Goal: Task Accomplishment & Management: Manage account settings

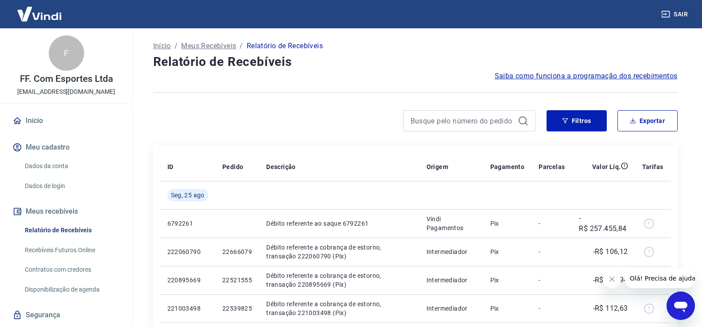
click at [678, 306] on icon "Abrir janela de mensagens" at bounding box center [680, 307] width 13 height 11
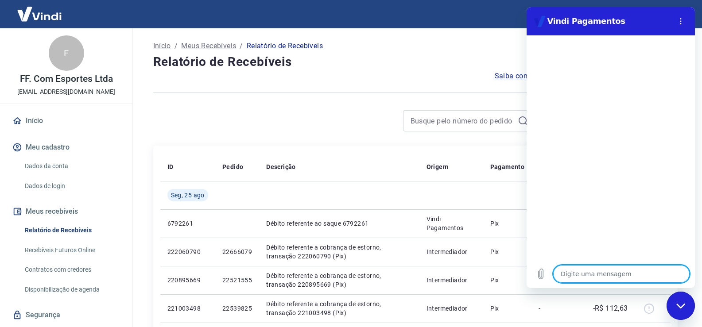
click at [579, 279] on textarea at bounding box center [621, 274] width 136 height 18
type textarea "B"
type textarea "x"
type textarea "Bo"
type textarea "x"
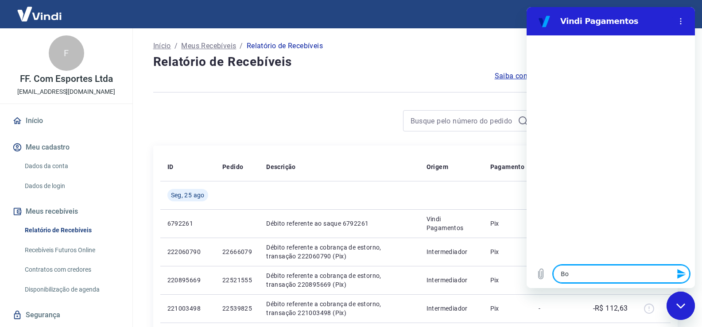
type textarea "Bom"
type textarea "x"
type textarea "Bom"
type textarea "x"
type textarea "Bom d"
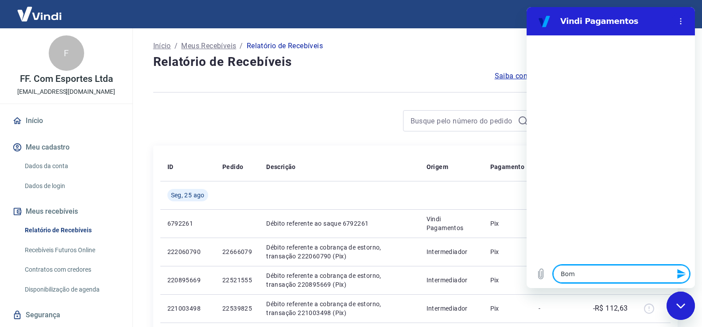
type textarea "x"
type textarea "Bom di"
type textarea "x"
type textarea "Bom dia"
type textarea "x"
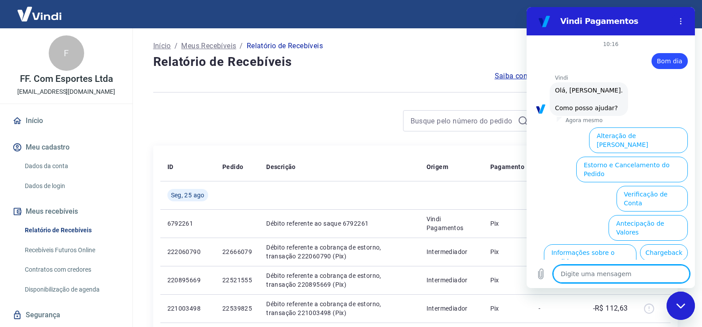
scroll to position [50, 0]
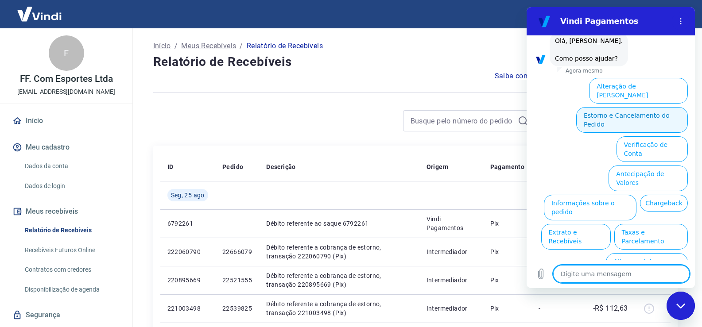
click at [623, 109] on button "Estorno e Cancelamento do Pedido" at bounding box center [632, 120] width 112 height 26
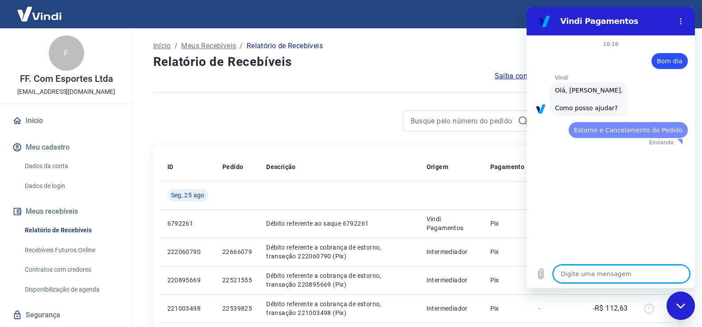
scroll to position [0, 0]
type textarea "x"
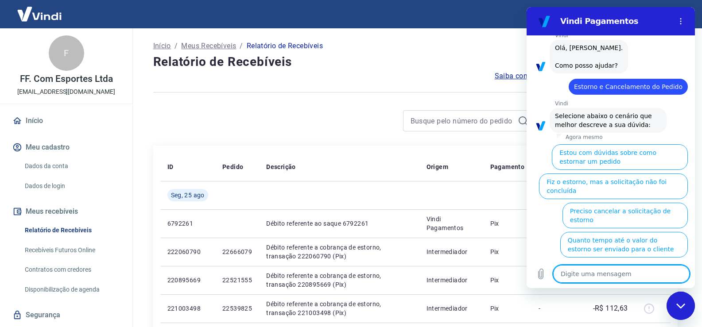
scroll to position [74, 0]
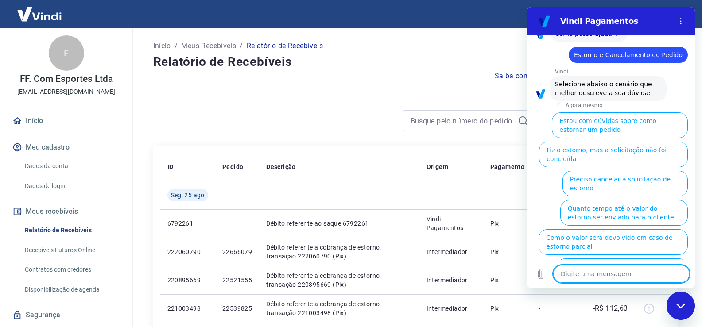
click at [620, 270] on textarea at bounding box center [621, 274] width 136 height 18
type textarea "f"
type textarea "x"
type textarea "fa"
type textarea "x"
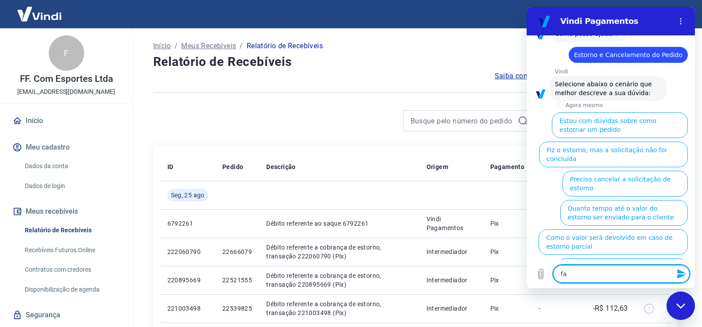
type textarea "fal"
type textarea "x"
type textarea "fala"
type textarea "x"
type textarea "falar"
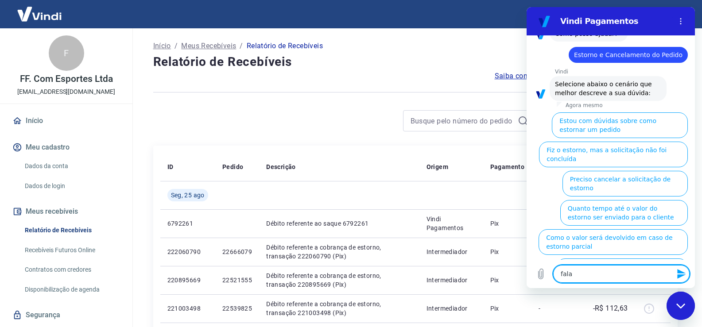
type textarea "x"
type textarea "falar"
type textarea "x"
type textarea "falar c"
type textarea "x"
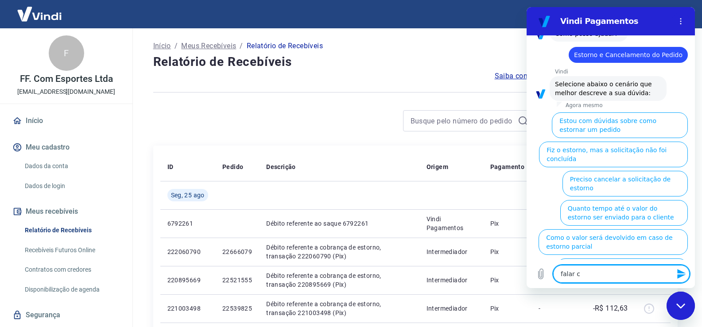
type textarea "falar co"
type textarea "x"
type textarea "falar com"
type textarea "x"
type textarea "falar com"
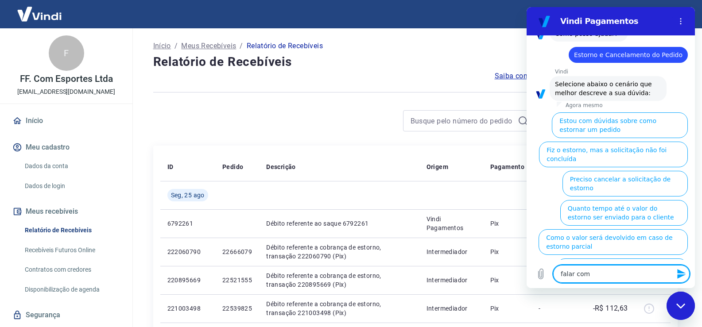
type textarea "x"
type textarea "falar com a"
type textarea "x"
type textarea "falar com ar"
type textarea "x"
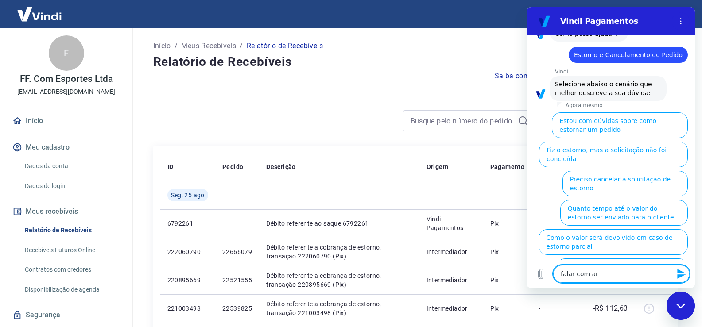
type textarea "falar com are"
type textarea "x"
type textarea "falar com aren"
type textarea "x"
type textarea "falar com arend"
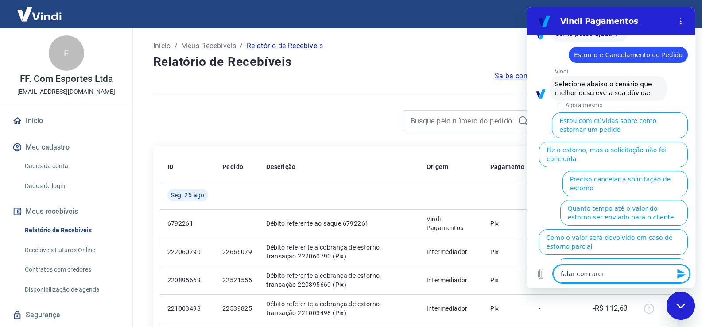
type textarea "x"
type textarea "falar com aren"
type textarea "x"
type textarea "falar com are"
type textarea "x"
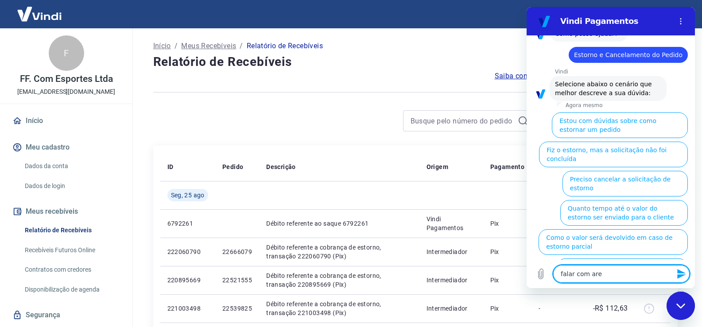
type textarea "falar com ar"
type textarea "x"
type textarea "falar com a"
type textarea "x"
type textarea "falar com at"
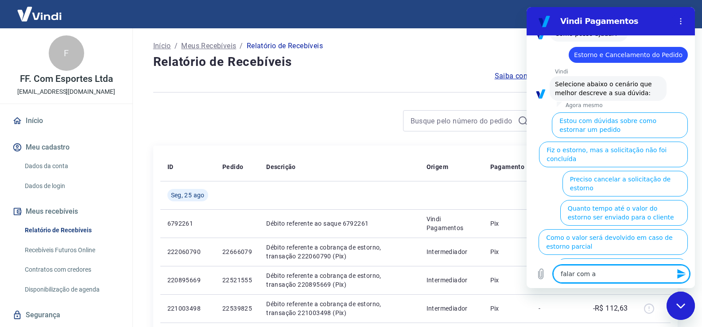
type textarea "x"
type textarea "falar com ate"
type textarea "x"
type textarea "falar com aten"
type textarea "x"
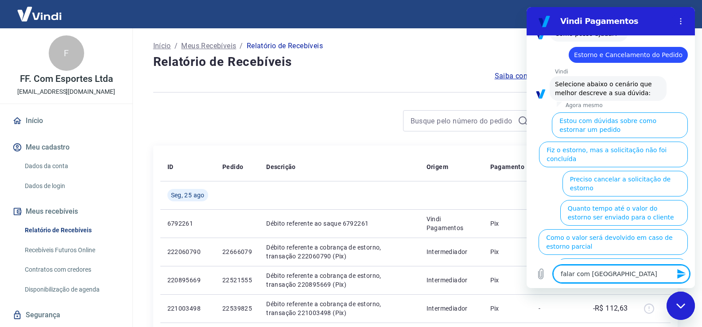
type textarea "falar com atend"
type textarea "x"
type textarea "falar com atendi"
type textarea "x"
type textarea "falar com atendim"
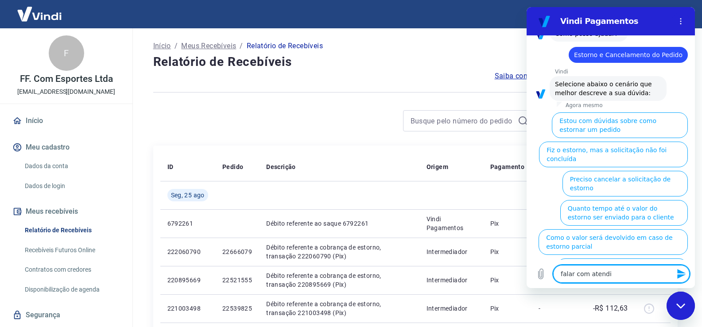
type textarea "x"
type textarea "falar com atendime"
type textarea "x"
type textarea "falar com atendimen"
type textarea "x"
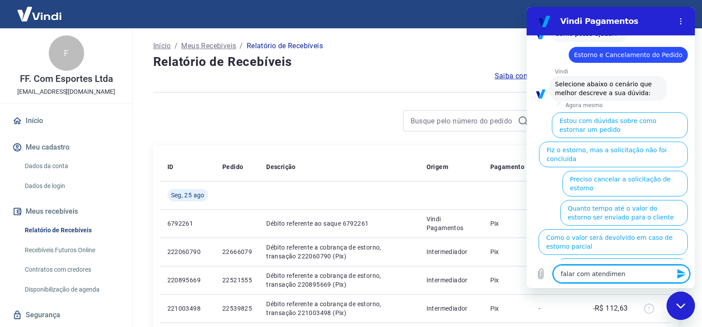
type textarea "falar com atendiment"
type textarea "x"
type textarea "falar com atendimento"
type textarea "x"
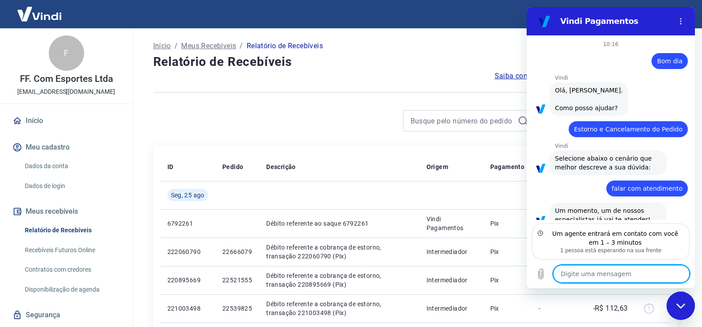
scroll to position [18, 0]
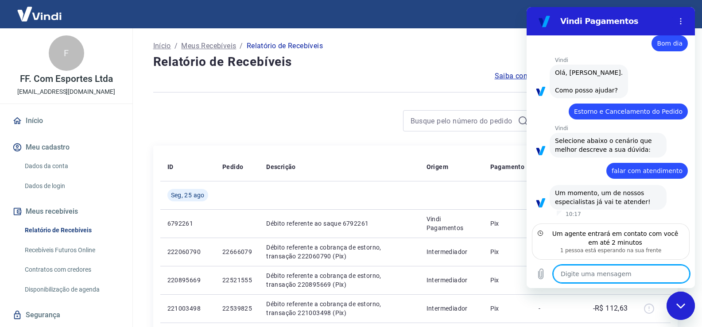
type textarea "x"
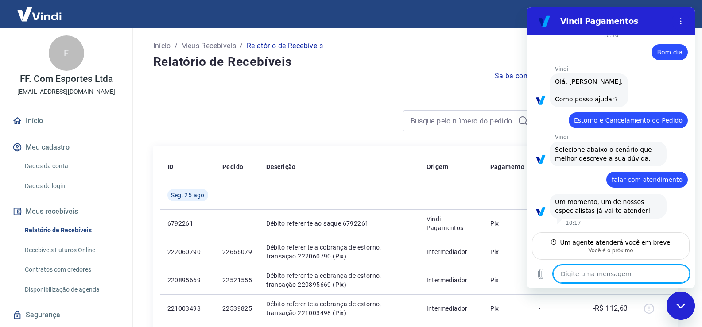
type textarea "B"
type textarea "x"
type textarea "Bo"
type textarea "x"
type textarea "Bom"
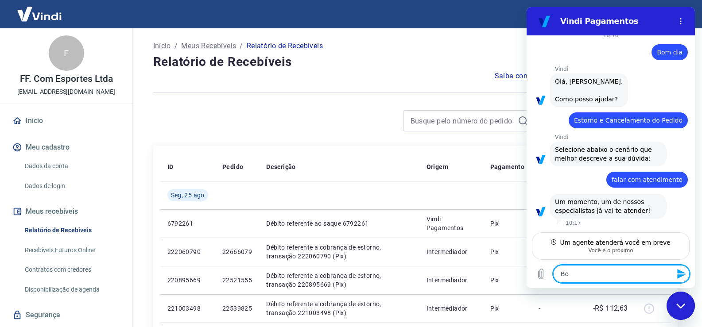
type textarea "x"
type textarea "Bom"
type textarea "x"
type textarea "Bom d"
type textarea "x"
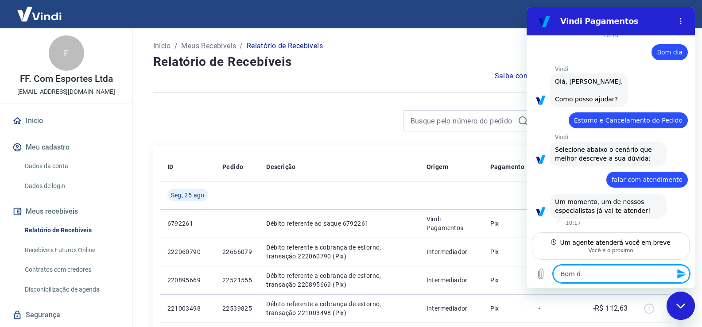
type textarea "Bom di"
type textarea "x"
type textarea "Bom dia"
type textarea "x"
type textarea "Bom dia."
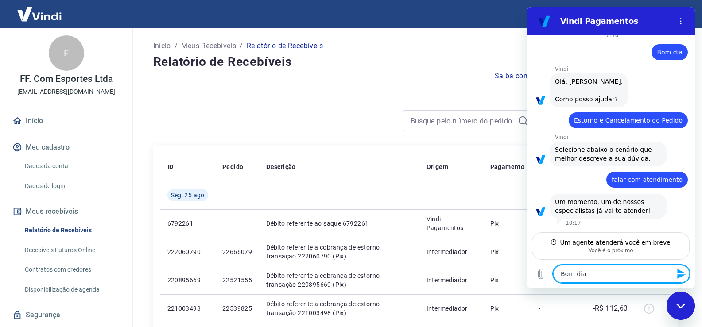
type textarea "x"
type textarea "Bom dia.,"
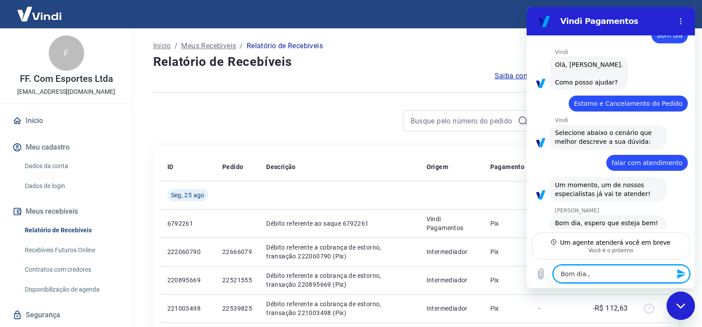
type textarea "x"
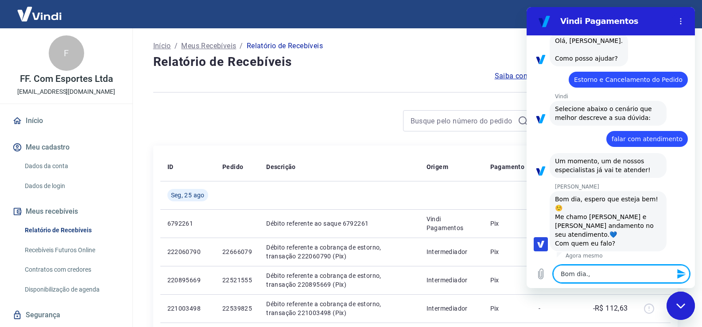
scroll to position [51, 0]
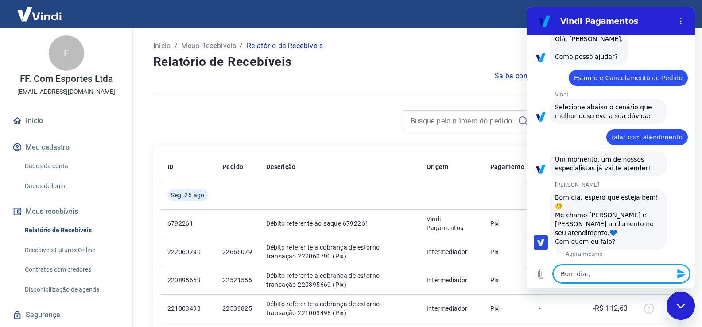
type textarea "Bom dia."
type textarea "x"
type textarea "Bom dia"
type textarea "x"
type textarea "Bom di"
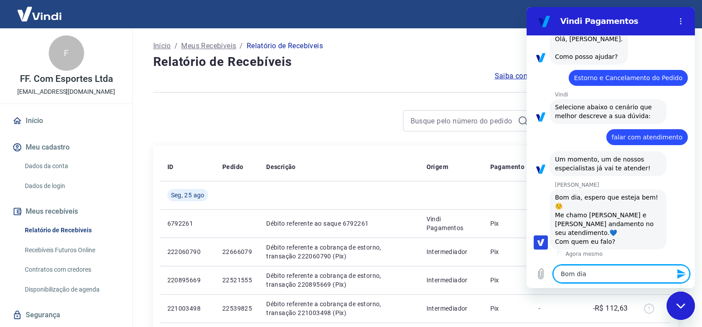
type textarea "x"
type textarea "Bom d"
type textarea "x"
type textarea "Bom"
type textarea "x"
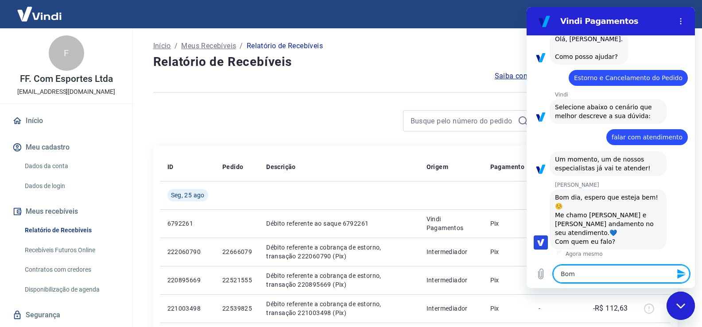
type textarea "Bom"
type textarea "x"
type textarea "Bo"
type textarea "x"
type textarea "B"
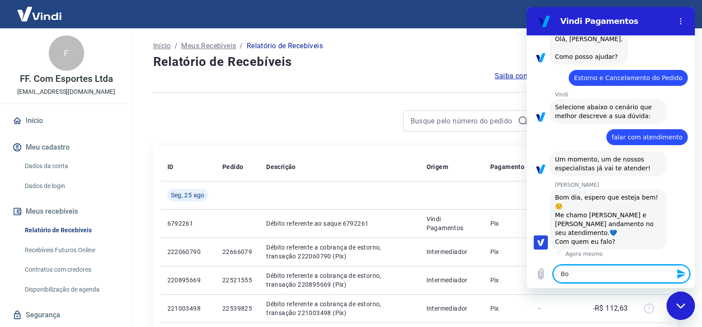
type textarea "x"
type textarea "O"
type textarea "x"
type textarea "Ol"
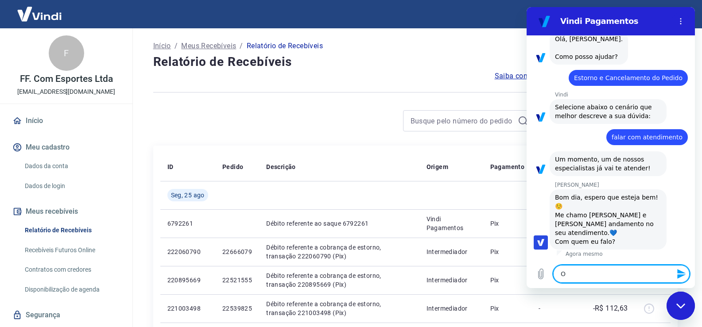
type textarea "x"
type textarea "Olá"
type textarea "x"
type textarea "Olá,"
type textarea "x"
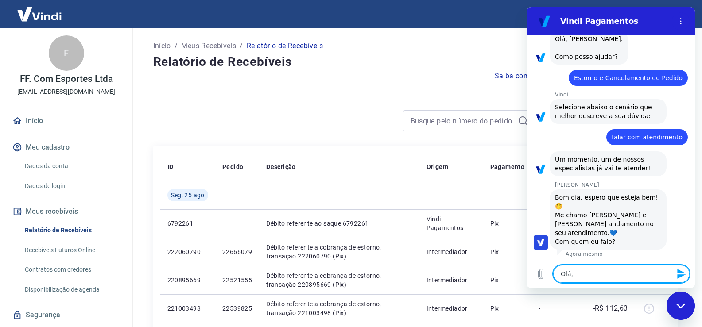
type textarea "Olá,"
type textarea "x"
type textarea "Olá, m"
type textarea "x"
type textarea "Olá, me"
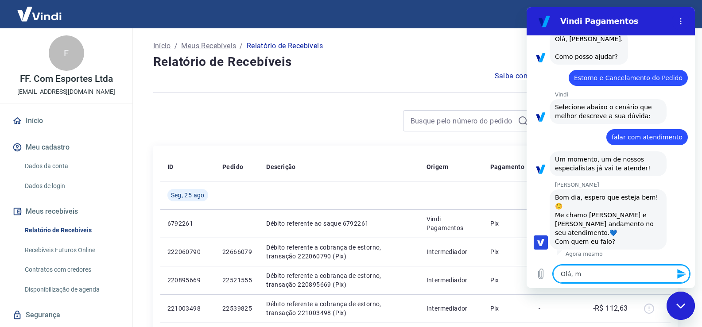
type textarea "x"
type textarea "Olá, me"
type textarea "x"
type textarea "Olá, me c"
type textarea "x"
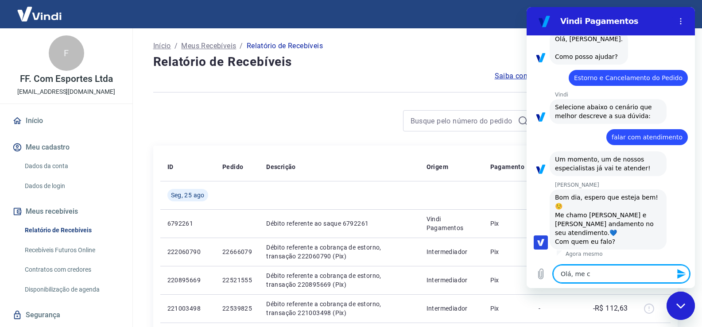
type textarea "Olá, me ch"
type textarea "x"
type textarea "Olá, me cha"
type textarea "x"
type textarea "Olá, me cham"
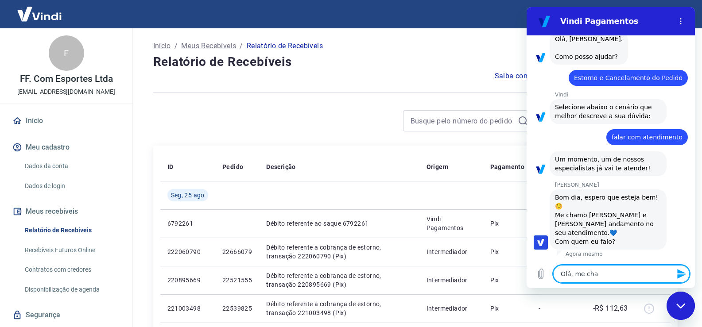
type textarea "x"
type textarea "Olá, me chamo"
type textarea "x"
type textarea "Olá, me chamo"
type textarea "x"
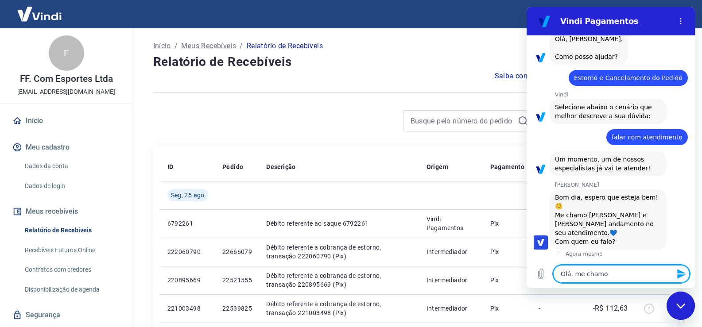
type textarea "Olá, me chamo m"
type textarea "x"
type textarea "Olá, me chamo"
type textarea "x"
type textarea "Olá, me chamo M"
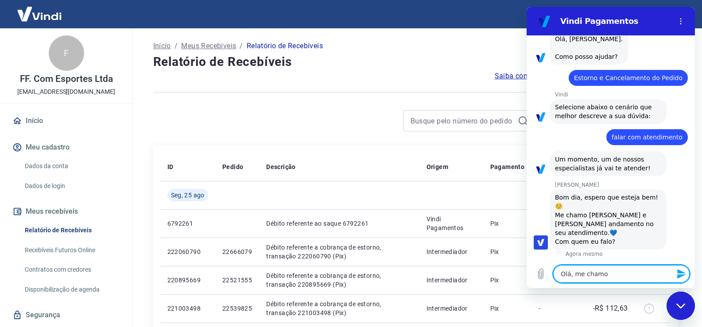
type textarea "x"
type textarea "Olá, me chamo MA"
type textarea "x"
type textarea "Olá, me chamo MAr"
type textarea "x"
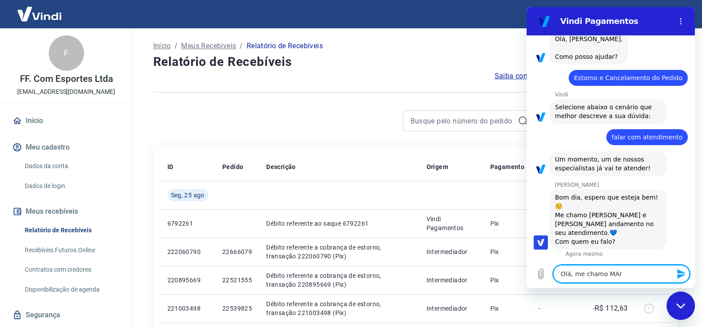
type textarea "Olá, me chamo MAri"
type textarea "x"
type textarea "Olá, me chamo MAria"
type textarea "x"
type textarea "Olá, me chamo MAri"
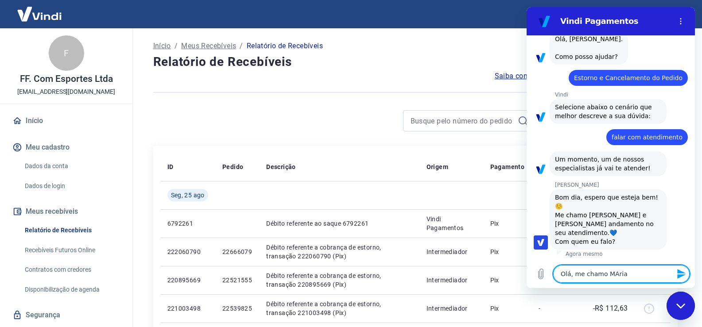
type textarea "x"
type textarea "Olá, me chamo MAr"
type textarea "x"
type textarea "Olá, me chamo MA"
type textarea "x"
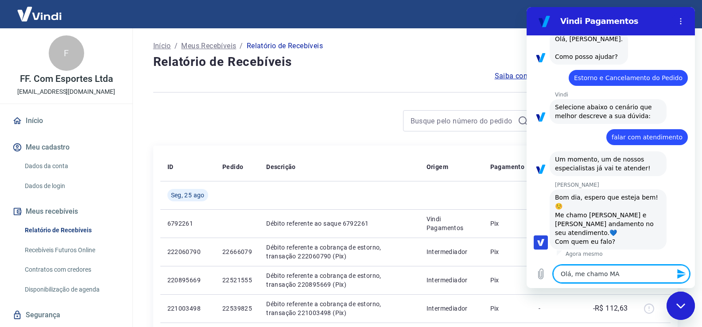
type textarea "Olá, me chamo M"
type textarea "x"
type textarea "Olá, me chamo Ma"
type textarea "x"
type textarea "Olá, me chamo Mar"
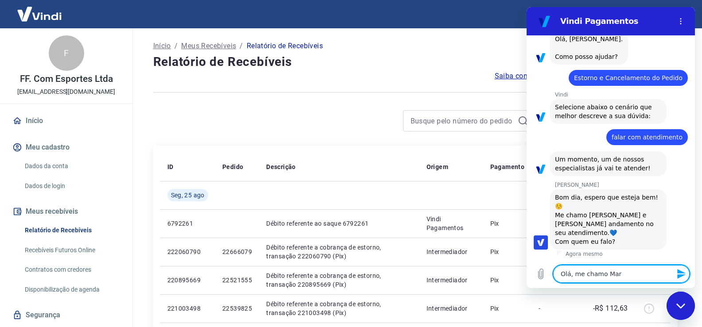
type textarea "x"
type textarea "Olá, me chamo Mari"
type textarea "x"
type textarea "Olá, me chamo Maria"
type textarea "x"
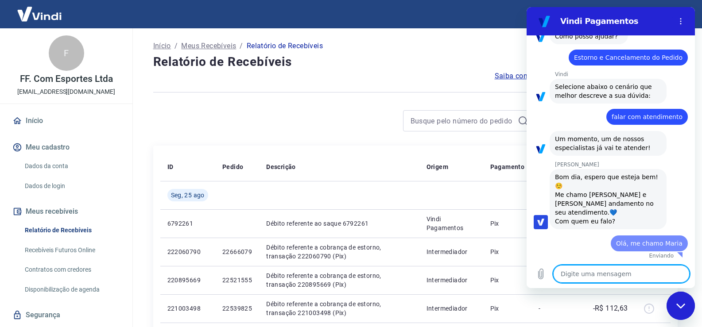
type textarea "x"
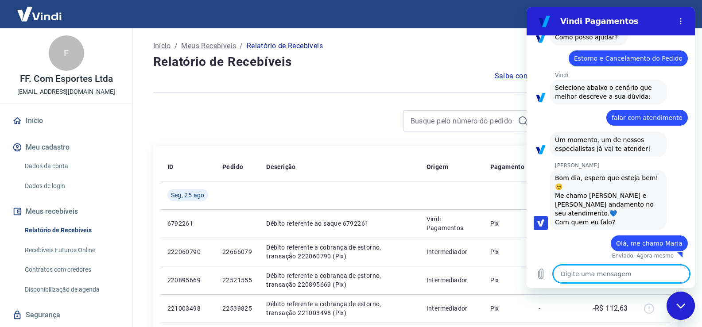
scroll to position [73, 0]
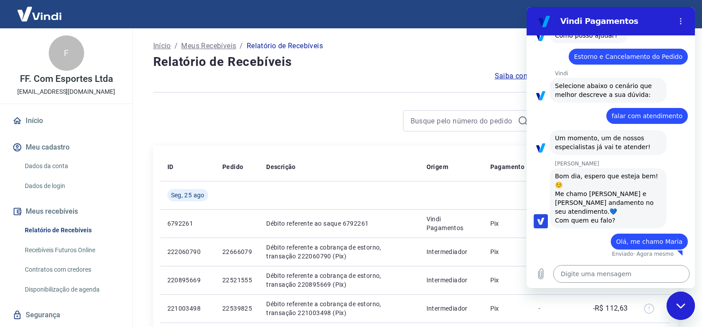
click at [593, 278] on textarea at bounding box center [621, 274] width 136 height 18
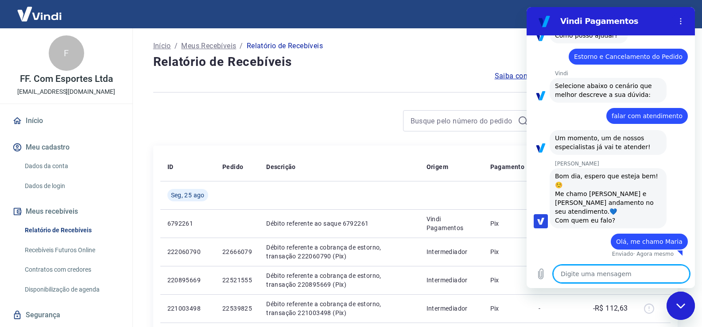
type textarea "O"
type textarea "x"
type textarea "O"
type textarea "x"
type textarea "O p"
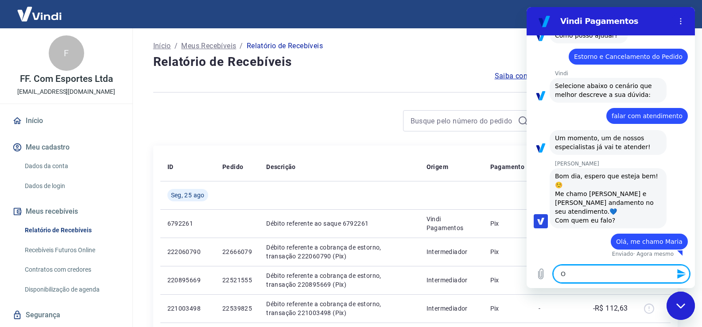
type textarea "x"
type textarea "O pe"
type textarea "x"
type textarea "O ped"
type textarea "x"
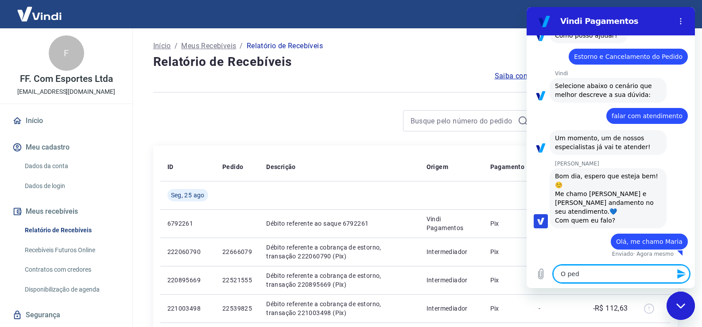
type textarea "O pedd"
type textarea "x"
type textarea "O ped"
type textarea "x"
type textarea "O pedi"
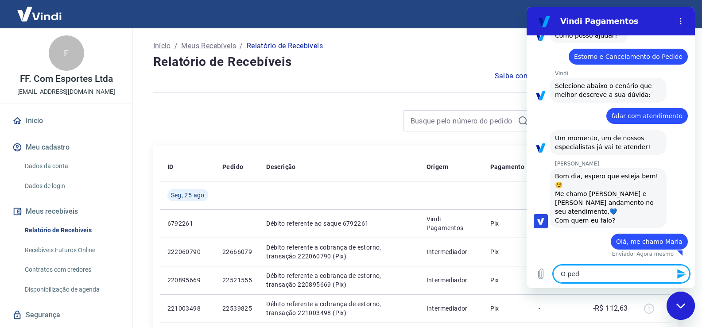
type textarea "x"
type textarea "O pedid"
type textarea "x"
type textarea "O pedido"
type textarea "x"
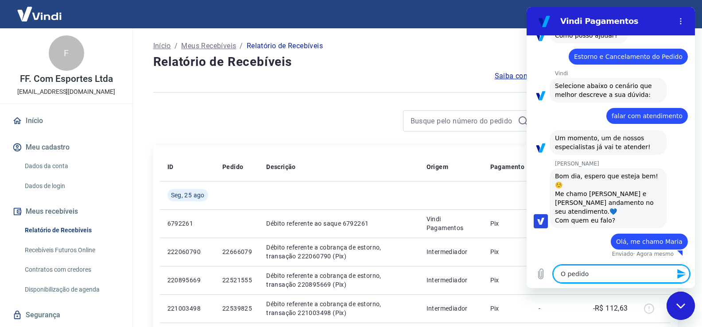
type textarea "O pedido"
type textarea "x"
type textarea "O pedido"
type textarea "x"
type textarea "O pedid"
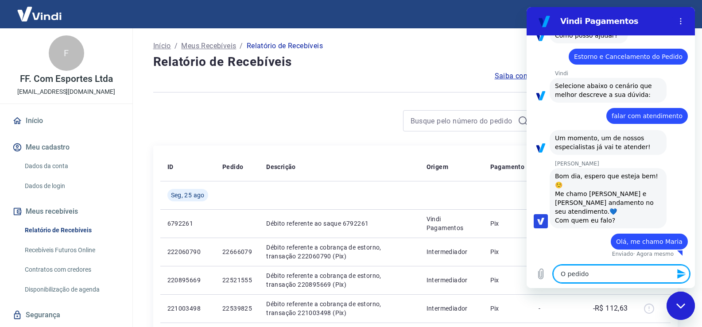
type textarea "x"
type textarea "O pedi"
type textarea "x"
paste textarea "22821845"
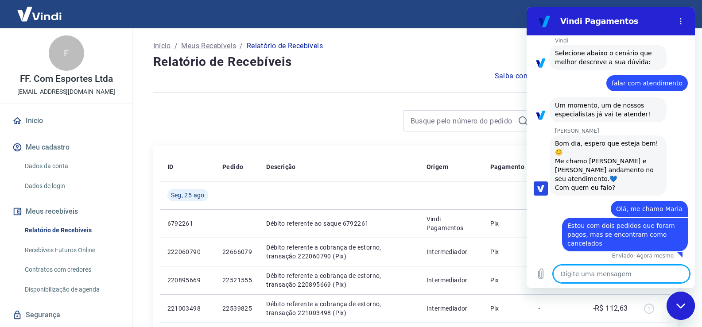
scroll to position [107, 0]
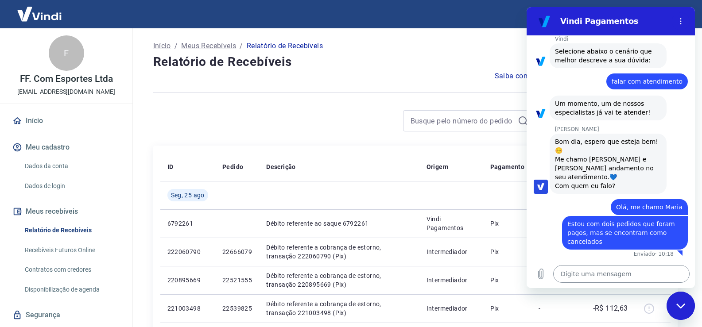
click at [588, 275] on textarea at bounding box center [621, 274] width 136 height 18
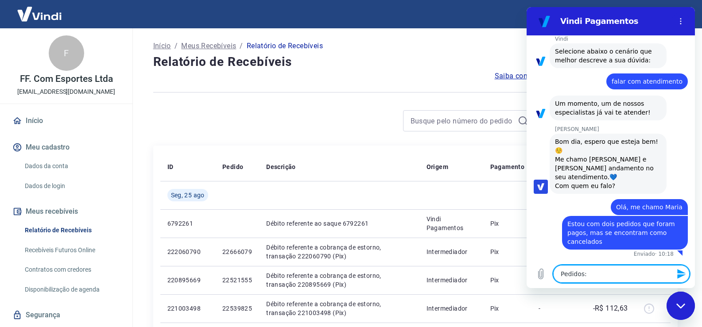
paste textarea "22823437"
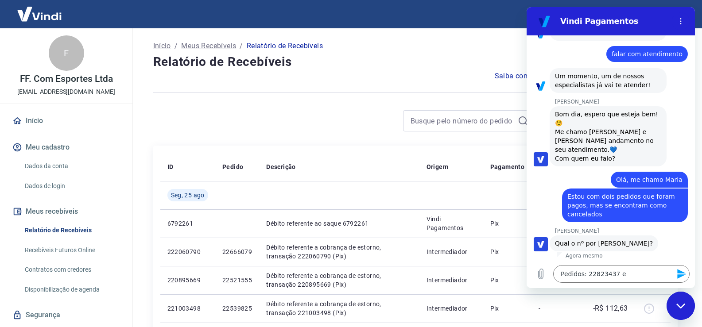
scroll to position [136, 0]
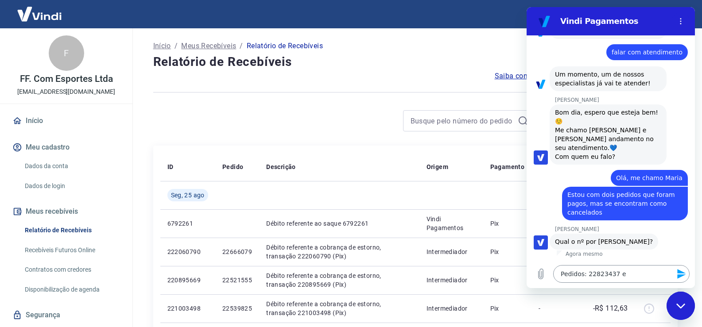
click at [628, 274] on textarea "Pedidos: 22823437 e" at bounding box center [621, 274] width 136 height 18
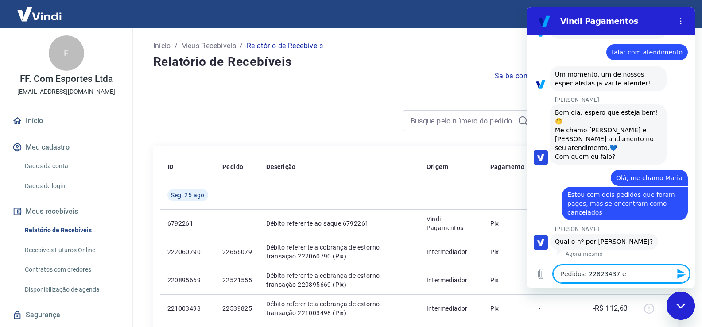
paste textarea "22821845"
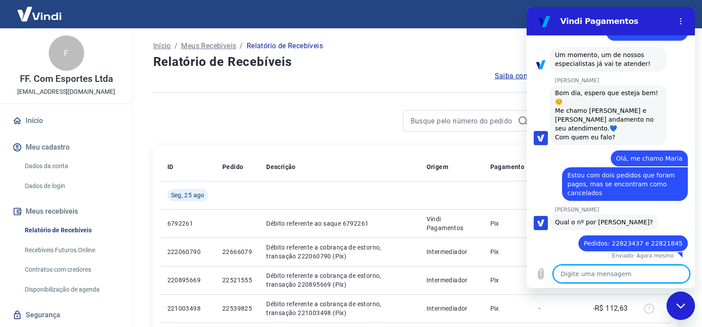
scroll to position [158, 0]
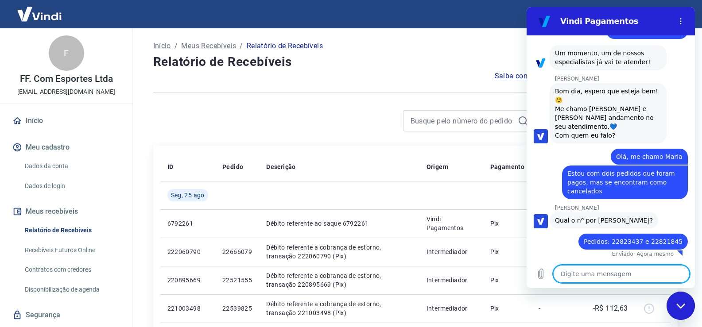
click at [605, 276] on textarea at bounding box center [621, 274] width 136 height 18
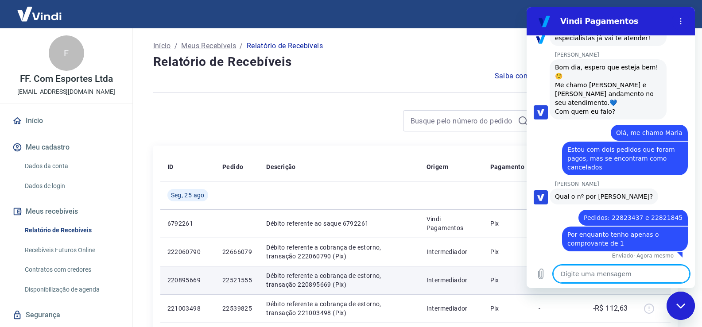
scroll to position [183, 0]
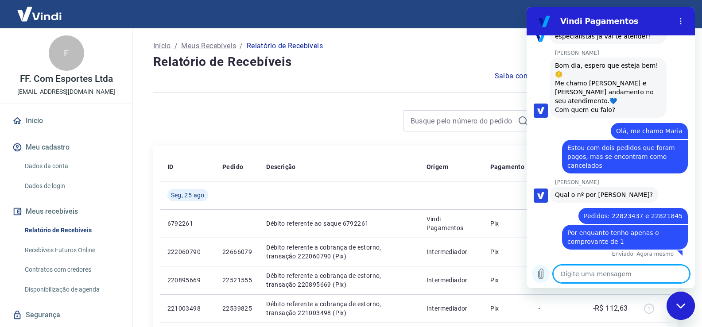
click at [542, 271] on icon "Carregar arquivo" at bounding box center [541, 274] width 11 height 11
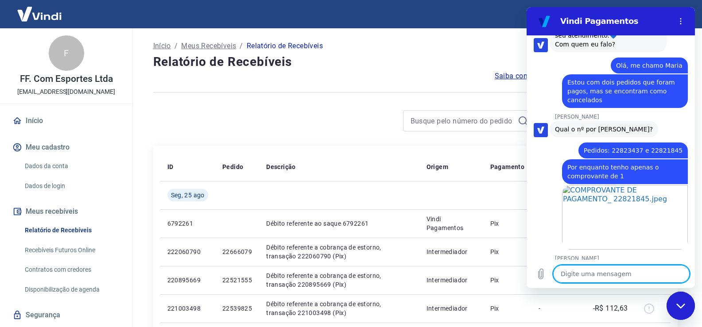
scroll to position [296, 0]
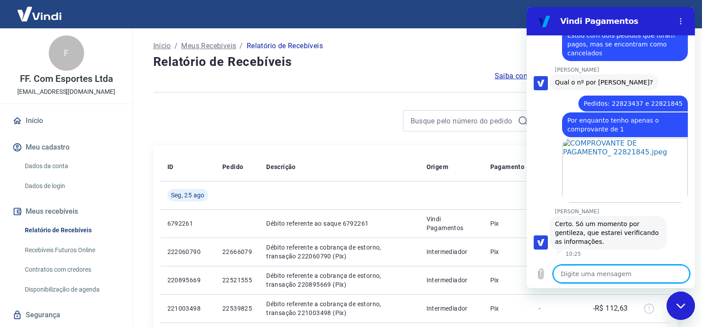
click at [615, 276] on textarea at bounding box center [621, 274] width 136 height 18
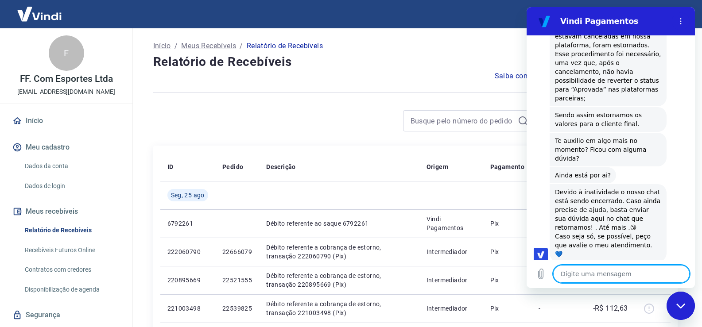
scroll to position [703, 0]
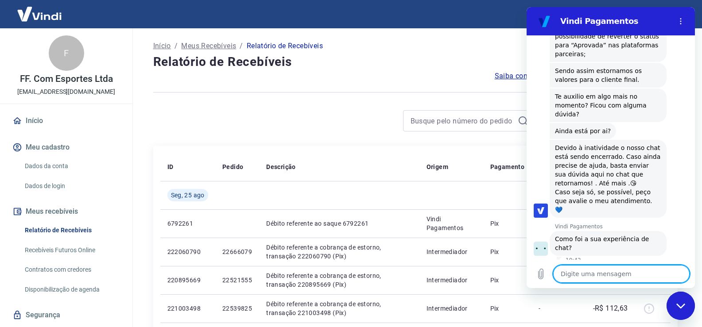
click at [614, 277] on textarea at bounding box center [621, 274] width 136 height 18
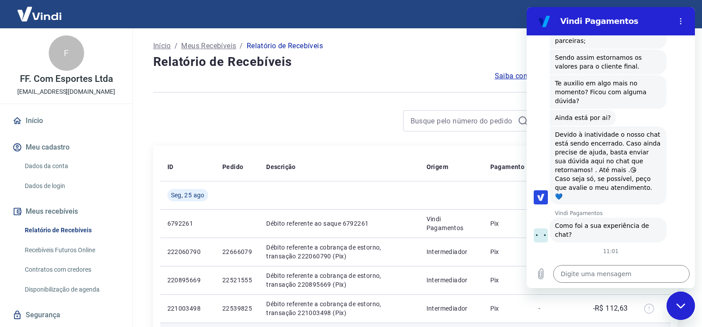
scroll to position [762, 0]
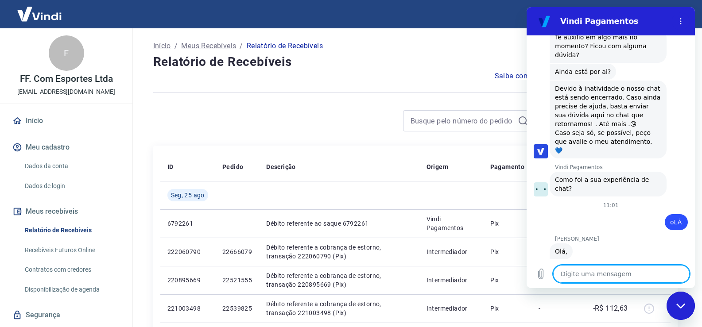
click at [470, 82] on div at bounding box center [415, 93] width 524 height 22
click at [621, 271] on textarea at bounding box center [621, 274] width 136 height 18
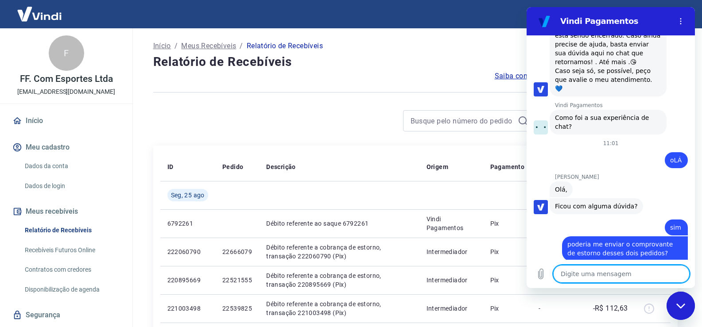
scroll to position [826, 0]
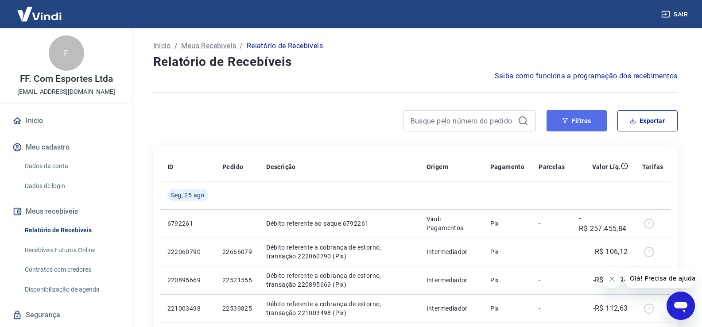
click at [577, 121] on button "Filtros" at bounding box center [577, 120] width 60 height 21
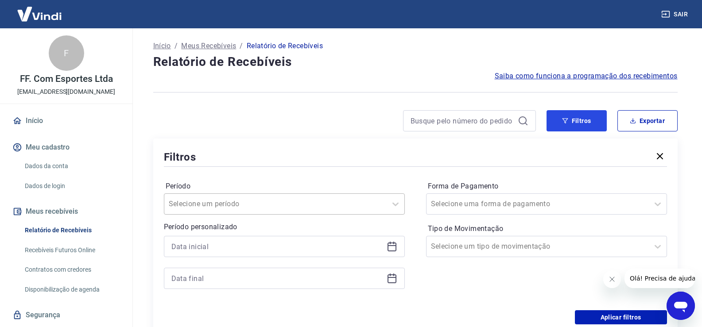
scroll to position [89, 0]
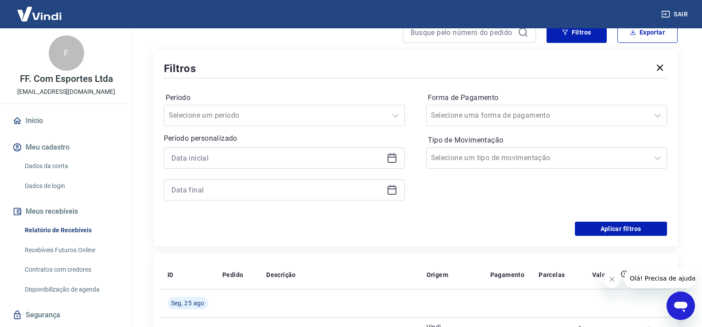
click at [392, 160] on icon at bounding box center [392, 158] width 11 height 11
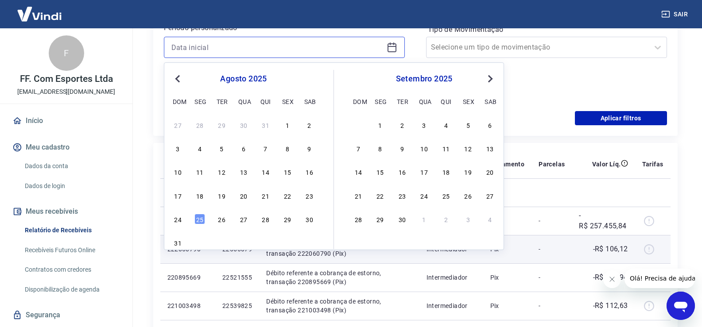
scroll to position [177, 0]
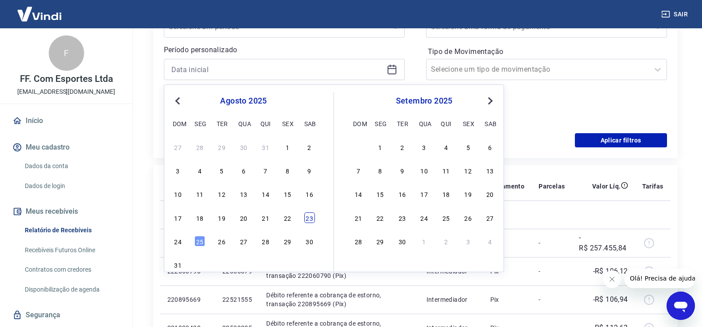
click at [309, 220] on div "23" at bounding box center [309, 218] width 11 height 11
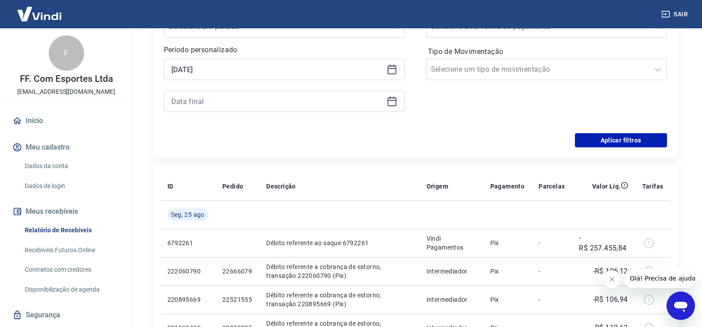
type input "[DATE]"
click at [395, 104] on icon at bounding box center [392, 101] width 11 height 11
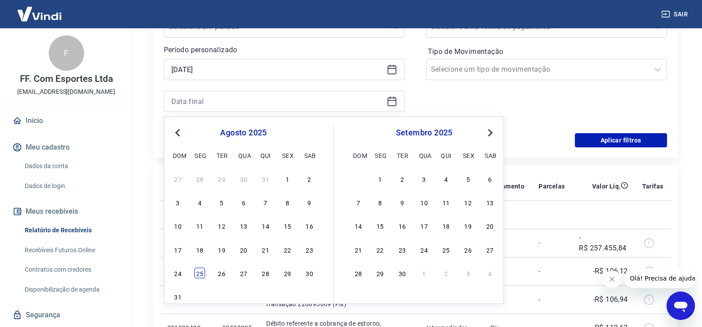
click at [197, 275] on div "25" at bounding box center [199, 273] width 11 height 11
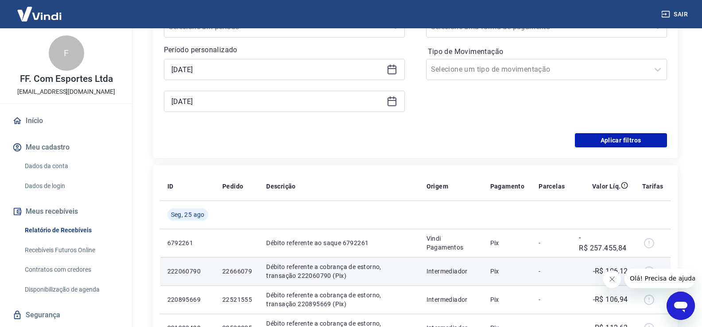
type input "[DATE]"
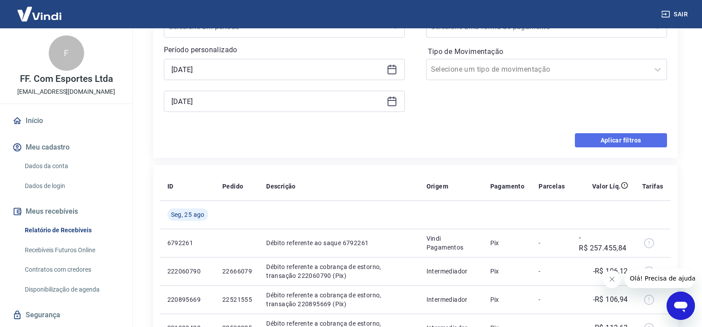
click at [599, 139] on button "Aplicar filtros" at bounding box center [621, 140] width 92 height 14
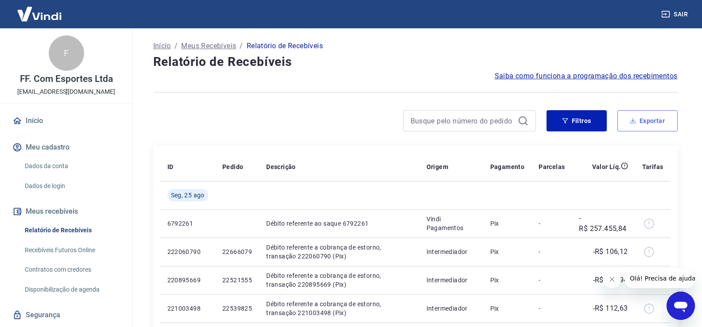
click at [633, 124] on button "Exportar" at bounding box center [648, 120] width 60 height 21
type input "[DATE]"
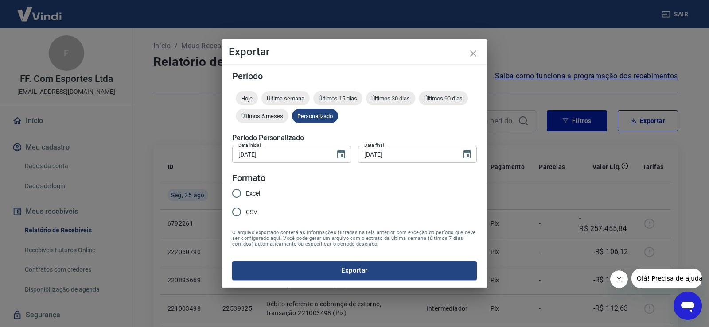
click at [251, 197] on span "Excel" at bounding box center [253, 193] width 14 height 9
click at [246, 197] on input "Excel" at bounding box center [236, 193] width 19 height 19
radio input "true"
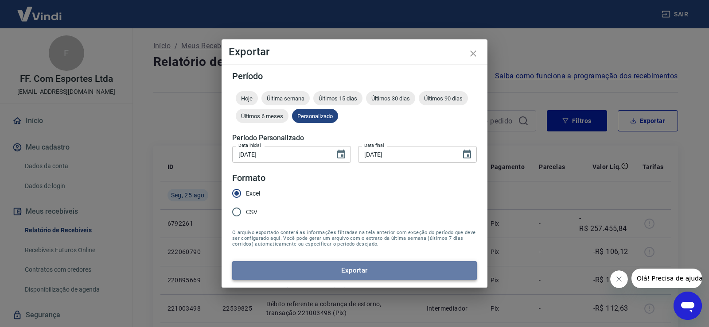
click at [338, 272] on button "Exportar" at bounding box center [354, 270] width 245 height 19
